Goal: Task Accomplishment & Management: Use online tool/utility

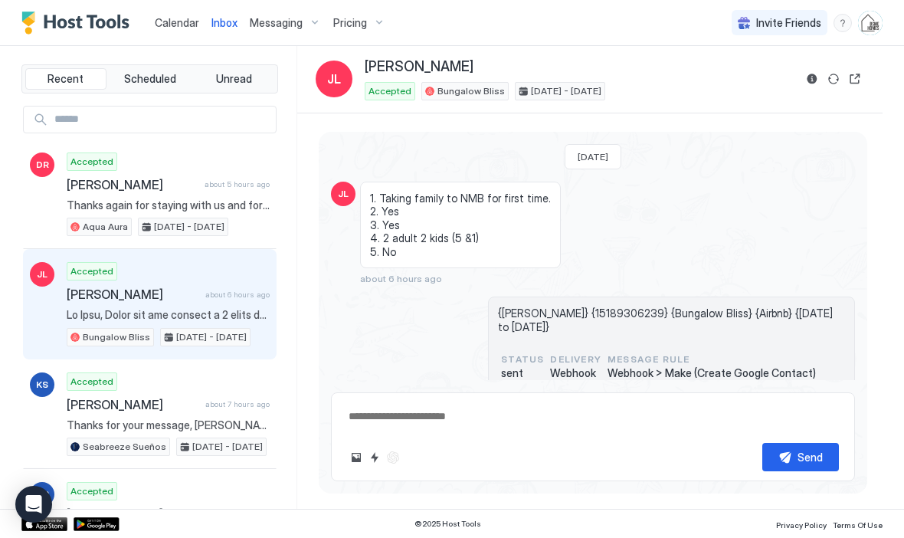
scroll to position [692, 0]
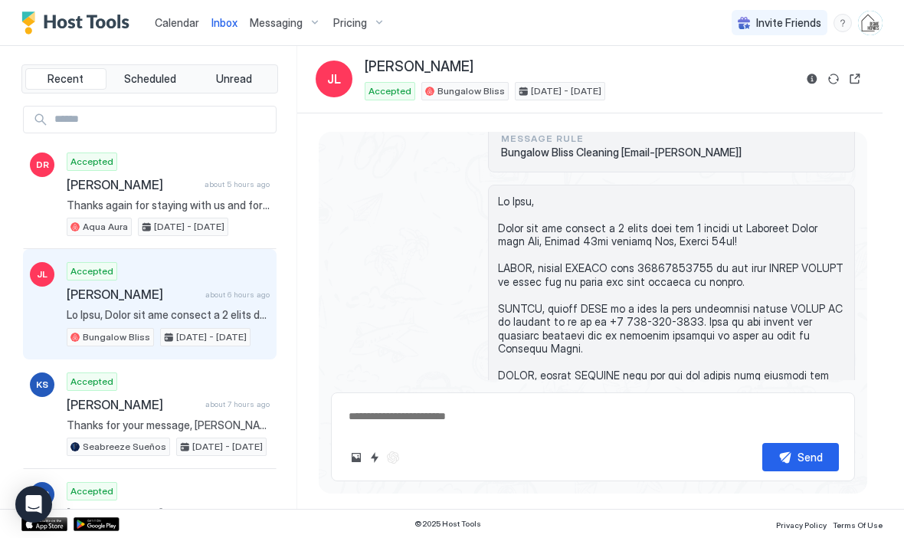
click at [181, 21] on span "Calendar" at bounding box center [177, 22] width 44 height 13
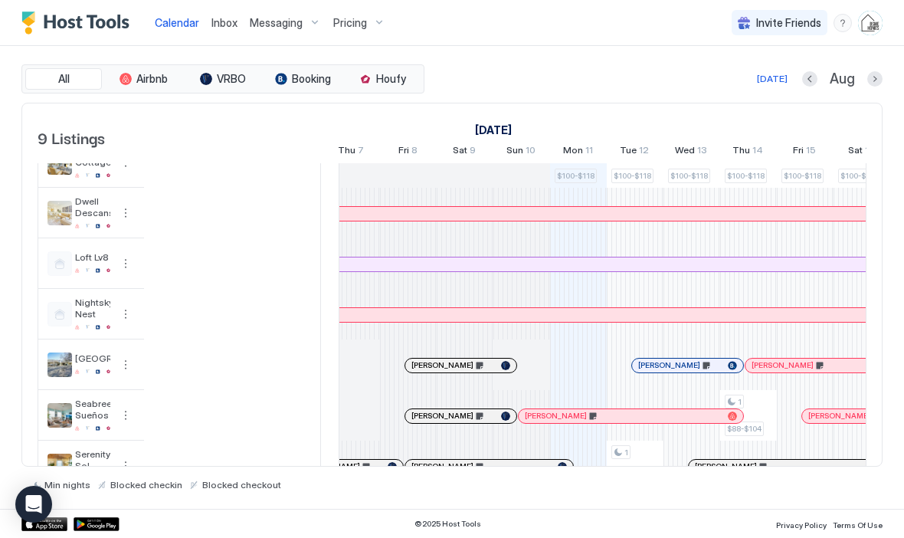
scroll to position [153, 0]
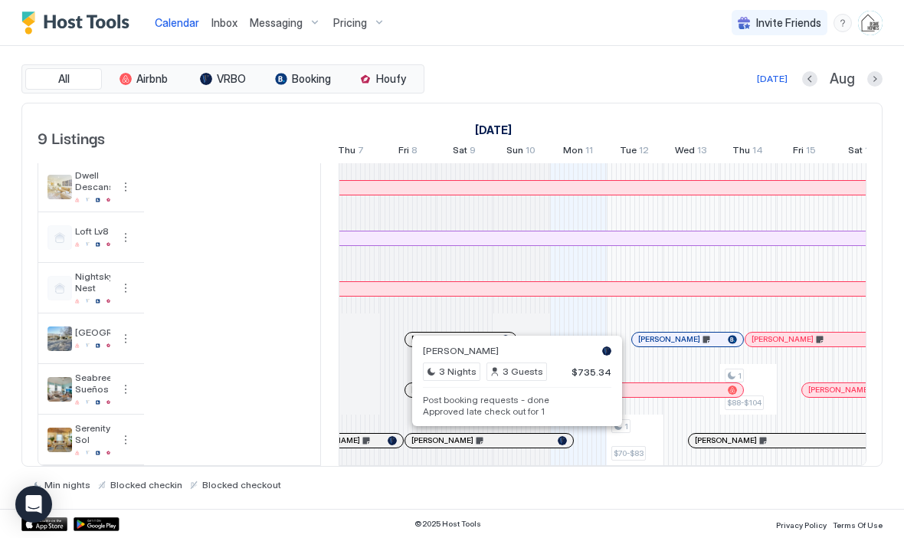
click at [530, 409] on pre "Post booking requests - done Approved late check out for 1" at bounding box center [517, 405] width 189 height 23
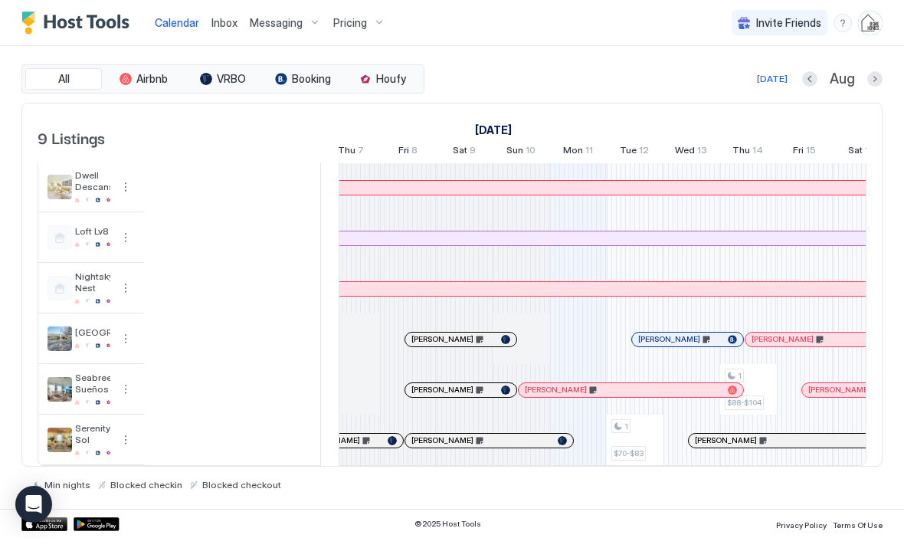
click at [514, 442] on div at bounding box center [513, 441] width 12 height 12
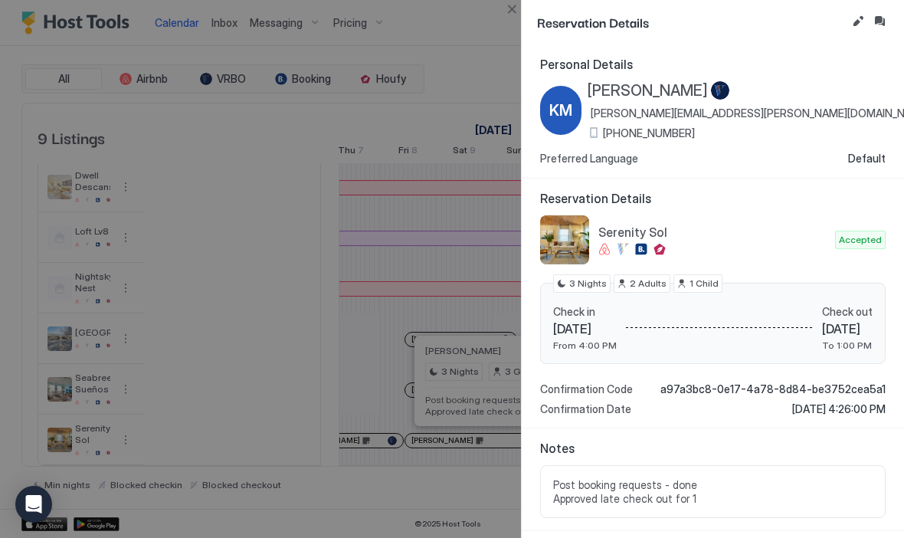
click at [860, 21] on button "Edit reservation" at bounding box center [858, 21] width 18 height 18
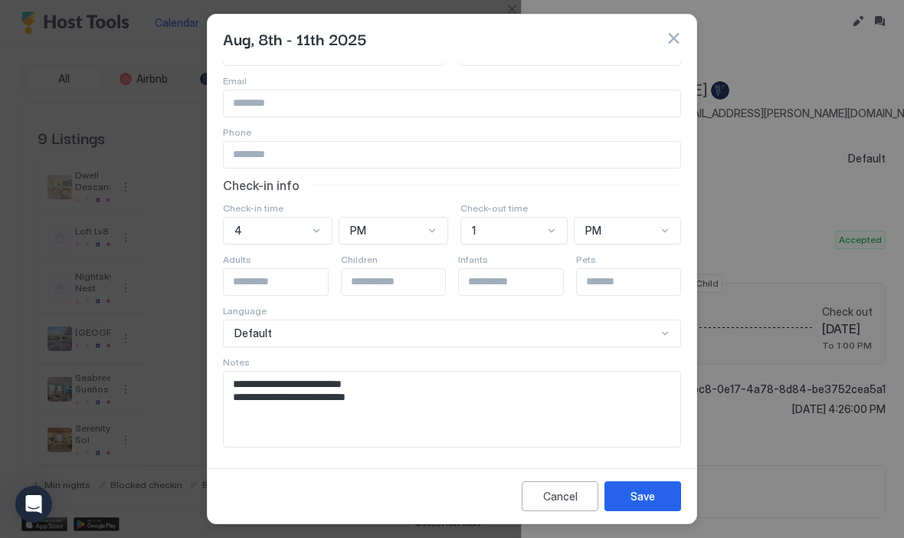
scroll to position [63, 0]
click at [383, 404] on textarea "**********" at bounding box center [452, 409] width 457 height 75
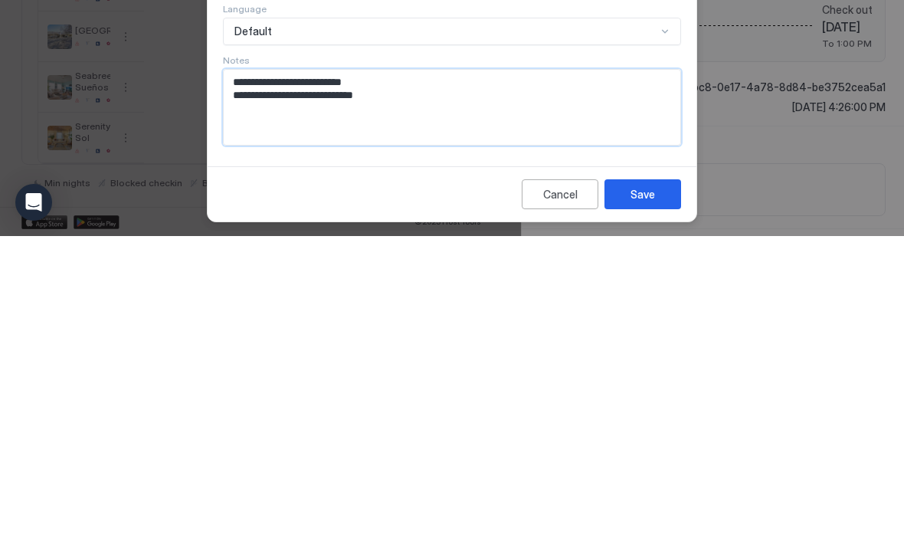
paste textarea "**********"
type textarea "**********"
click at [662, 481] on button "Save" at bounding box center [643, 496] width 77 height 30
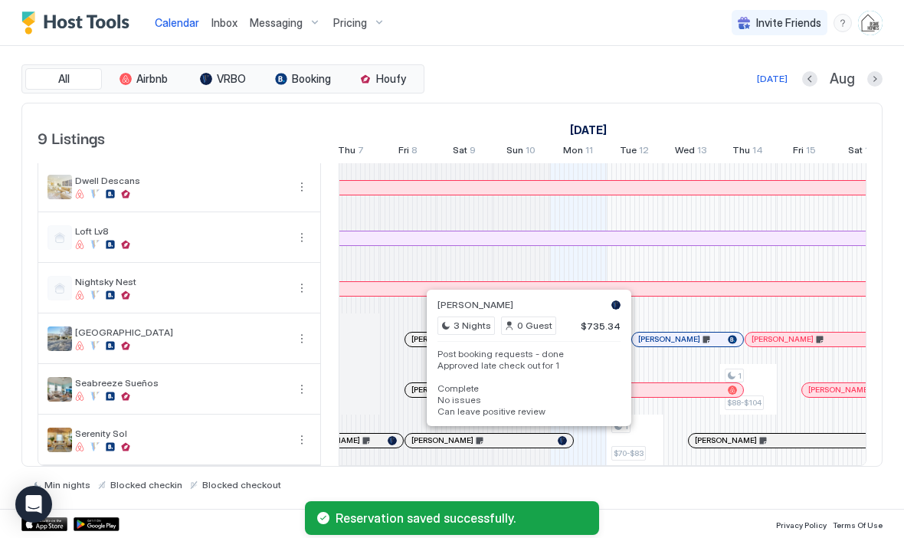
click at [557, 369] on pre "Post booking requests - done Approved late check out for 1 Complete No issues C…" at bounding box center [529, 382] width 183 height 69
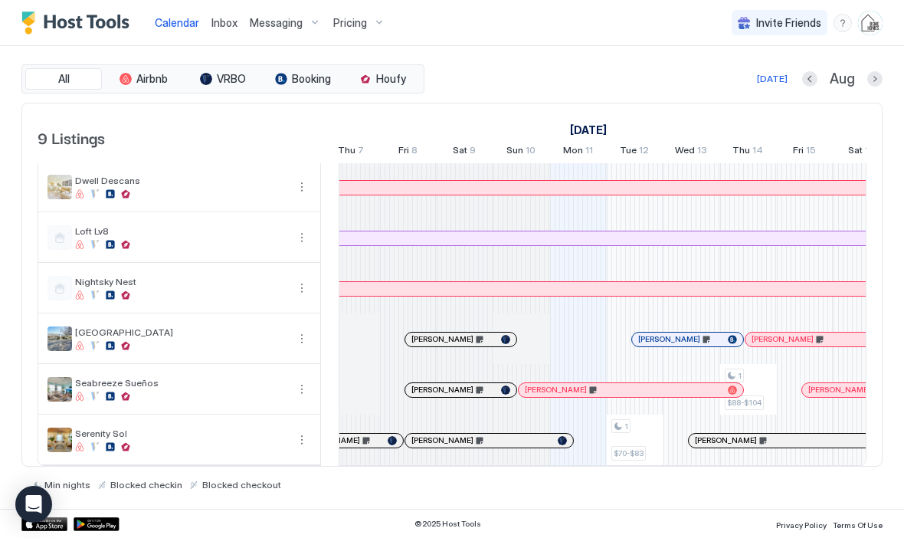
click at [521, 442] on div at bounding box center [521, 441] width 12 height 12
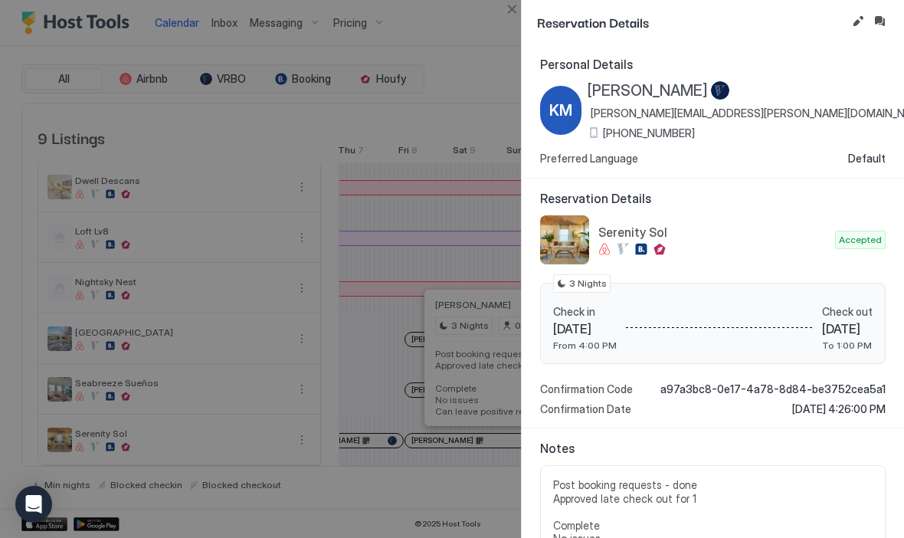
click at [884, 23] on button "Inbox" at bounding box center [880, 21] width 18 height 18
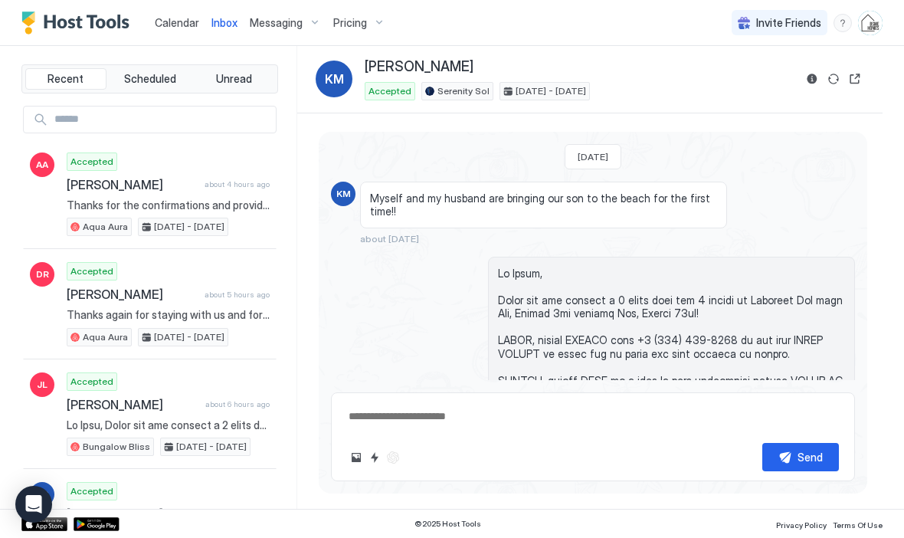
scroll to position [2781, 0]
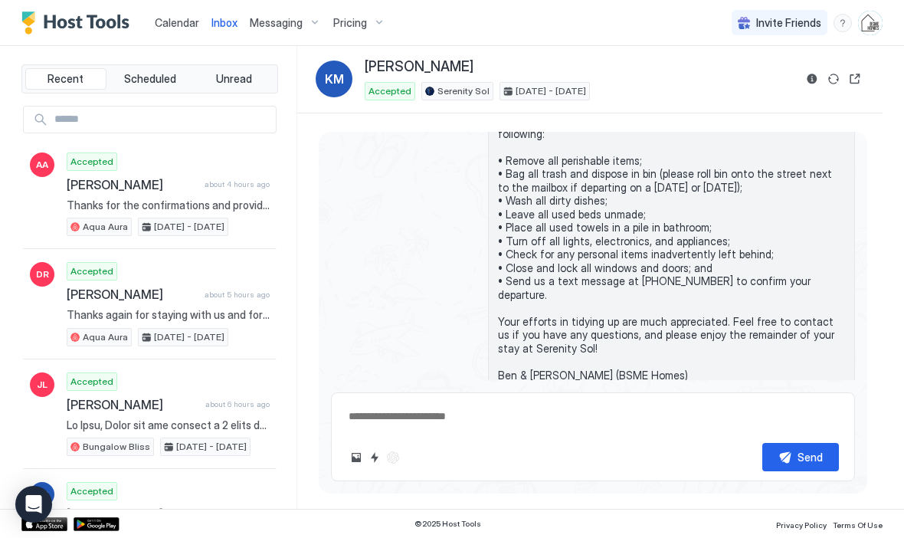
click at [793, 422] on div "Scheduled Messages" at bounding box center [786, 430] width 104 height 16
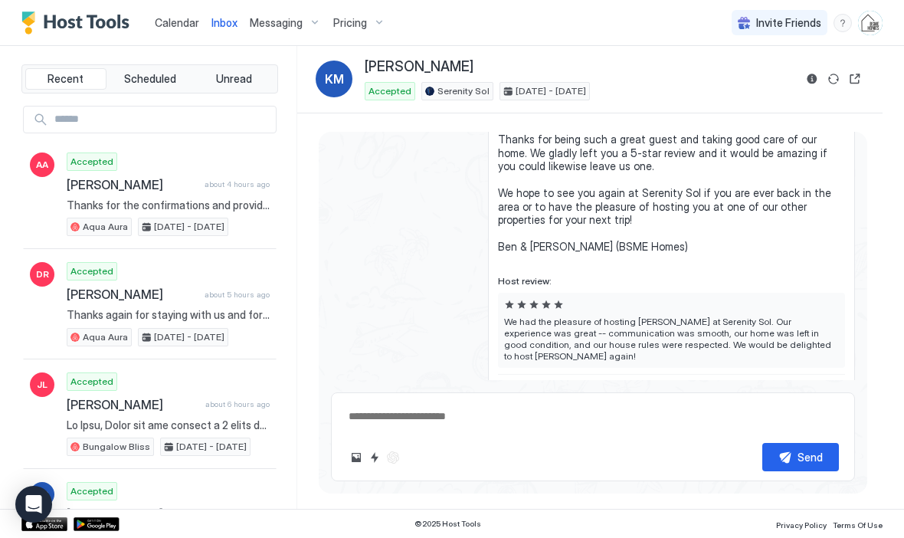
click at [819, 389] on button "Send now" at bounding box center [820, 396] width 15 height 15
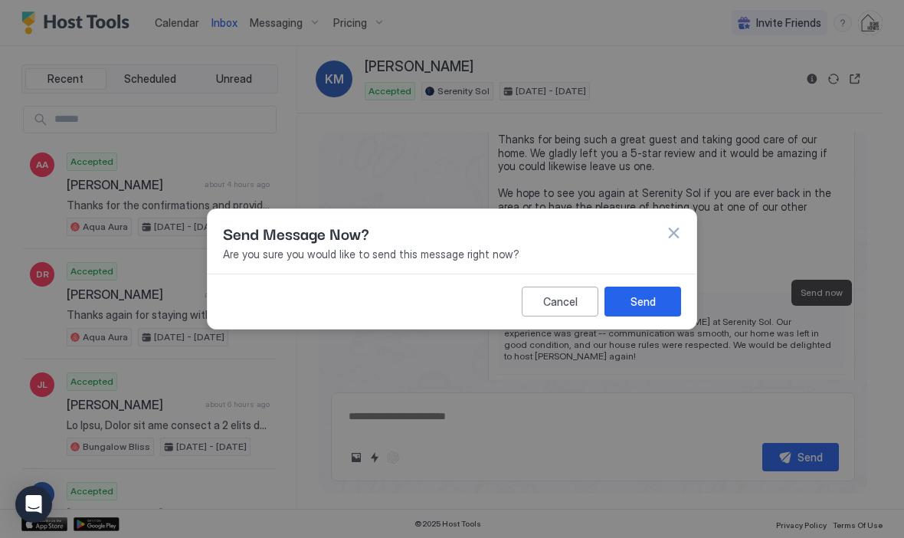
click at [667, 299] on button "Send" at bounding box center [643, 302] width 77 height 30
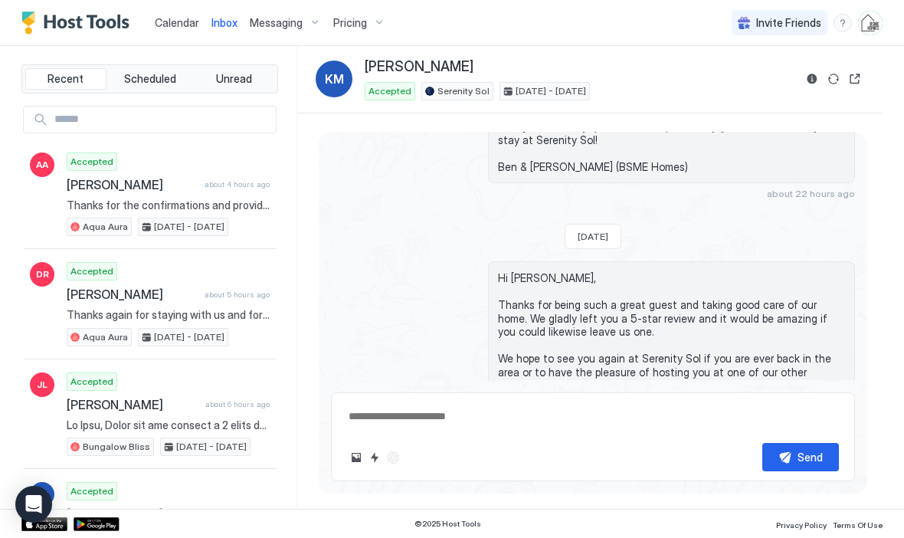
scroll to position [2989, 0]
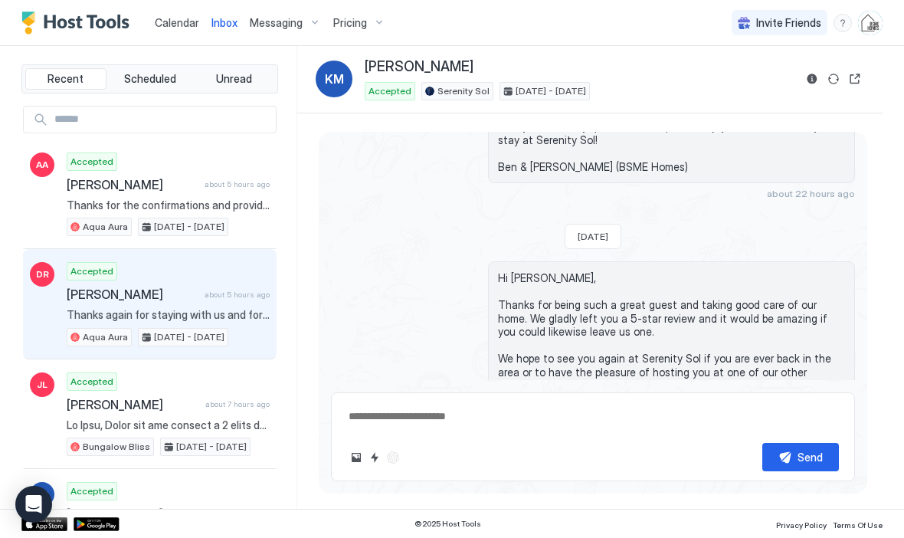
click at [140, 290] on span "[PERSON_NAME]" at bounding box center [133, 294] width 132 height 15
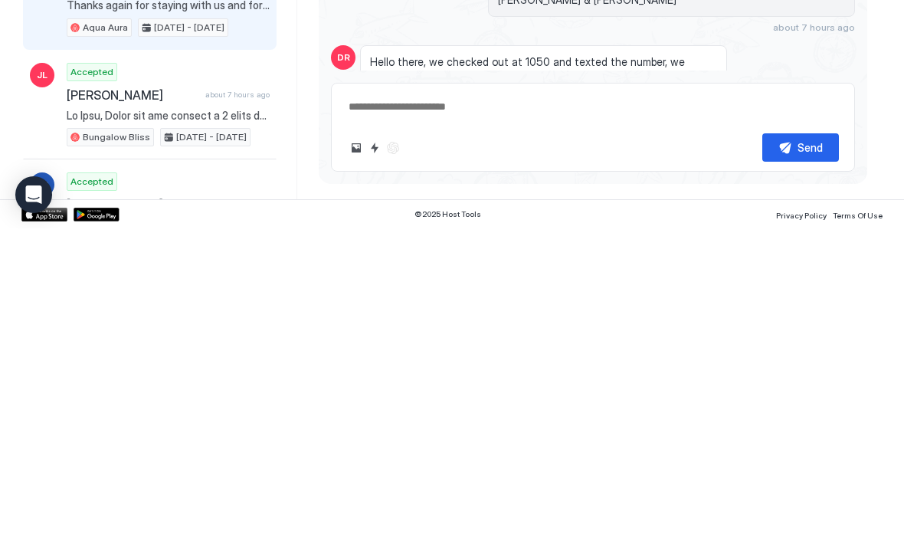
scroll to position [3627, 0]
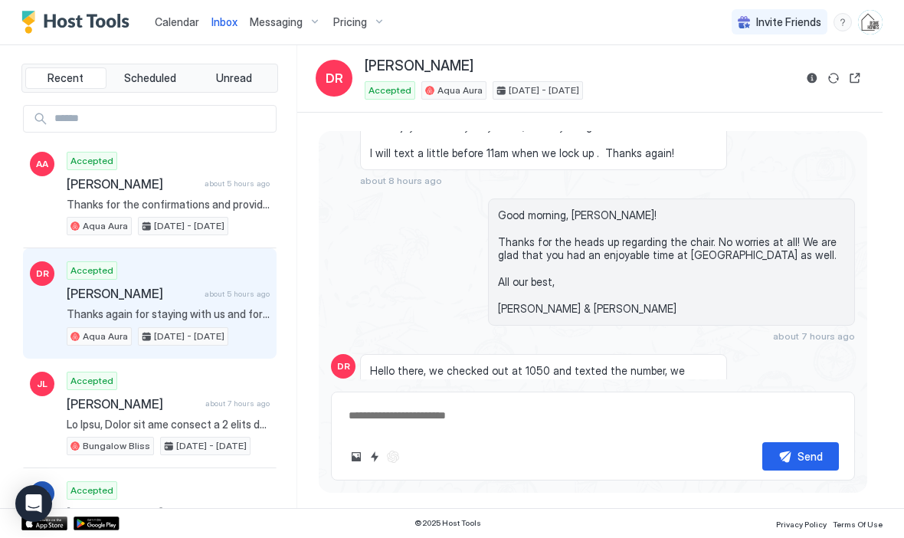
click at [812, 80] on button "Reservation information" at bounding box center [812, 79] width 18 height 18
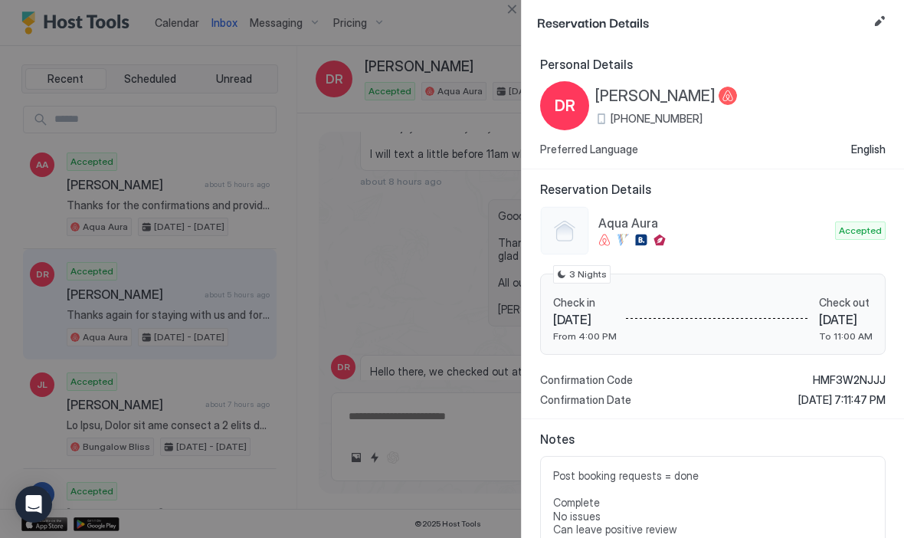
scroll to position [0, 0]
click at [515, 16] on button "Close" at bounding box center [512, 9] width 18 height 18
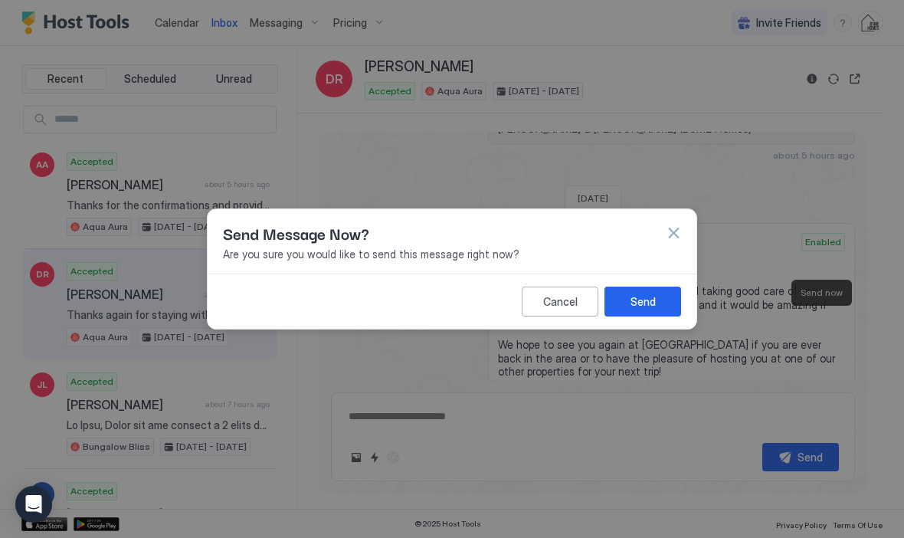
click at [655, 307] on div "Send" at bounding box center [643, 302] width 25 height 16
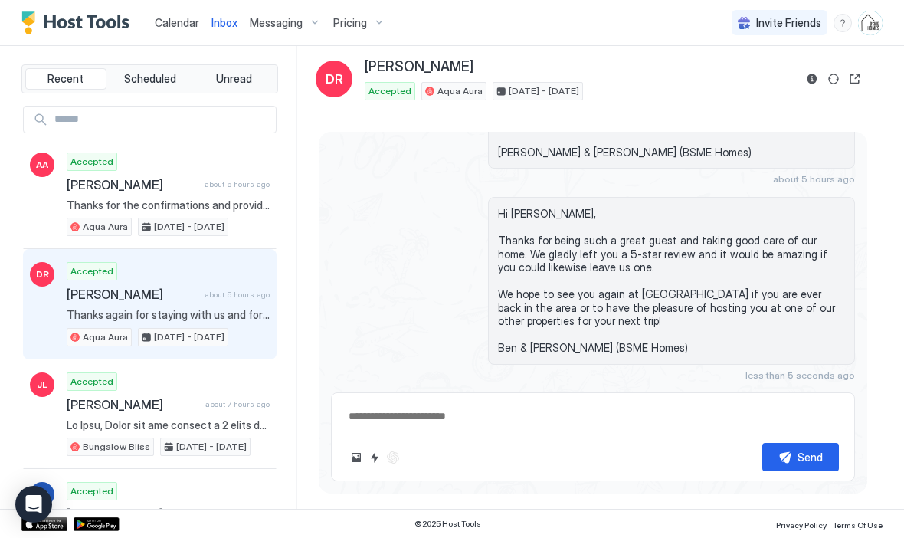
scroll to position [3786, 0]
